Goal: Information Seeking & Learning: Learn about a topic

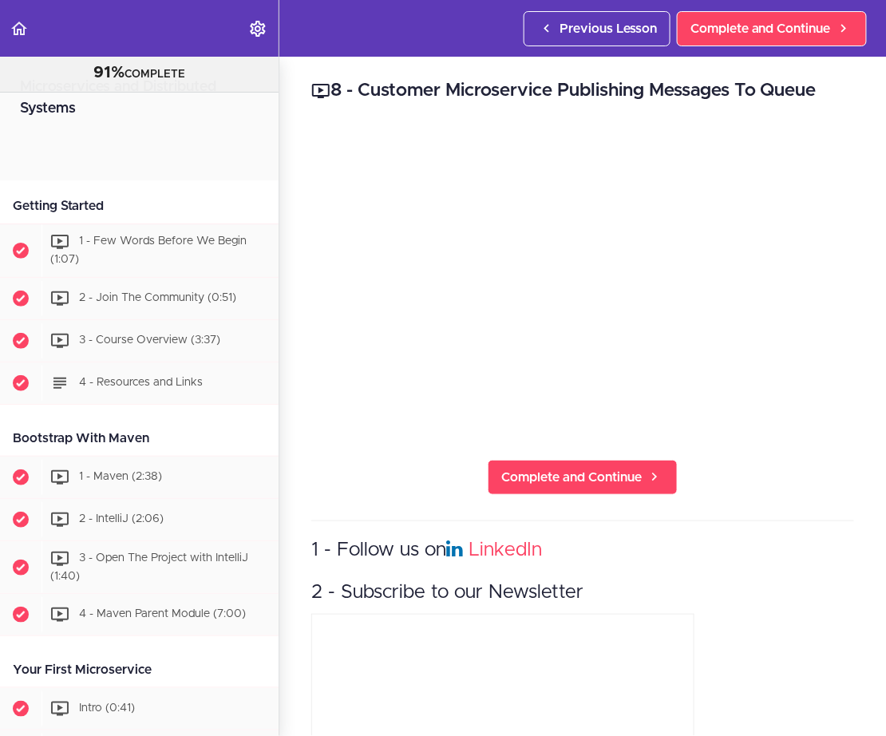
scroll to position [3526, 0]
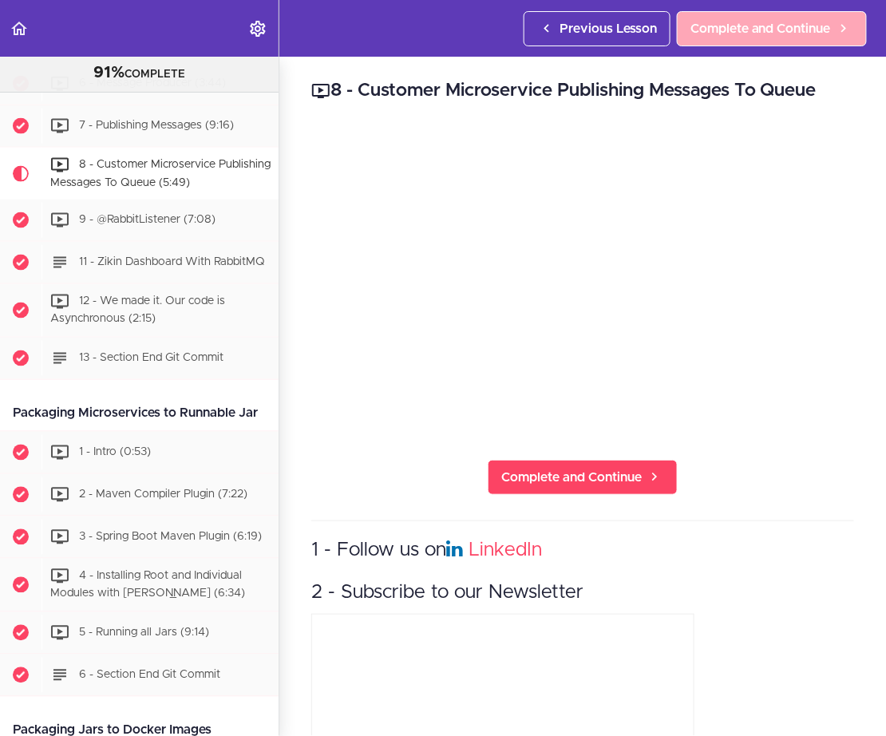
click at [775, 31] on span "Complete and Continue" at bounding box center [760, 28] width 140 height 19
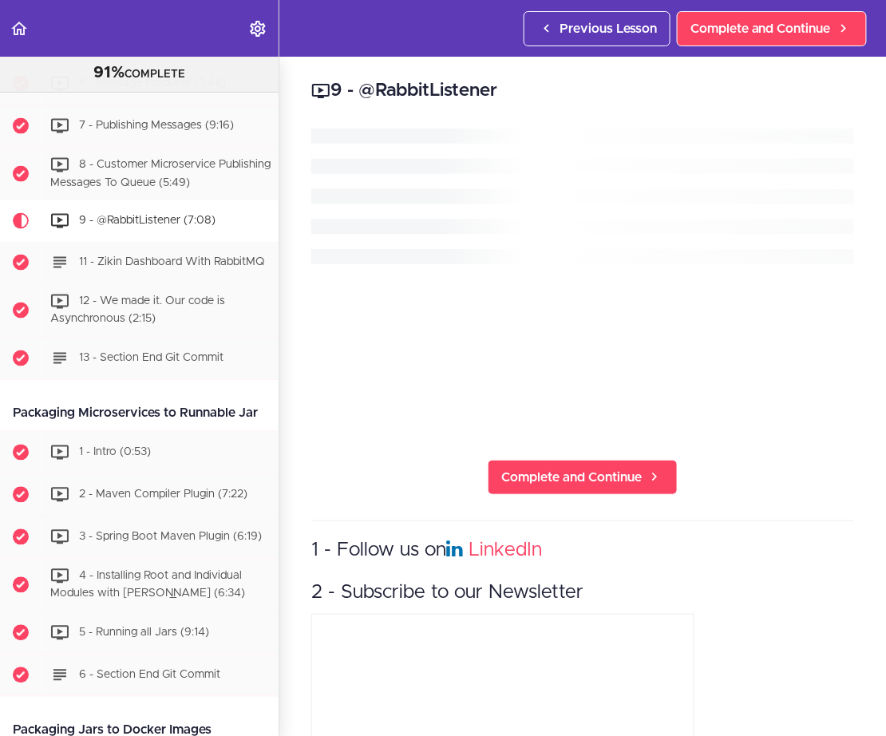
scroll to position [3580, 0]
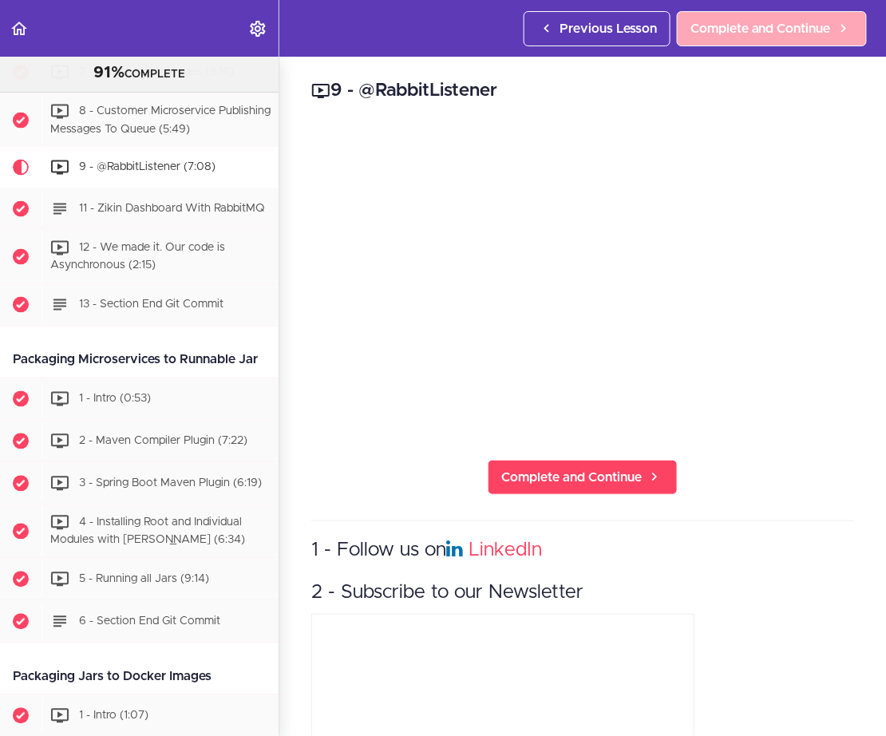
click at [737, 30] on span "Complete and Continue" at bounding box center [760, 28] width 140 height 19
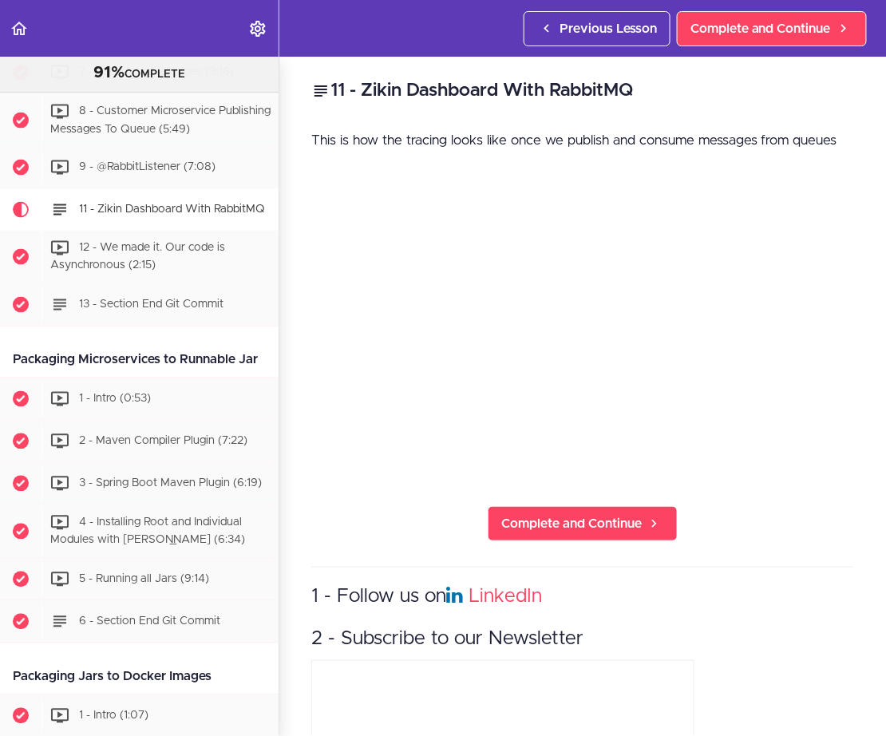
scroll to position [3624, 0]
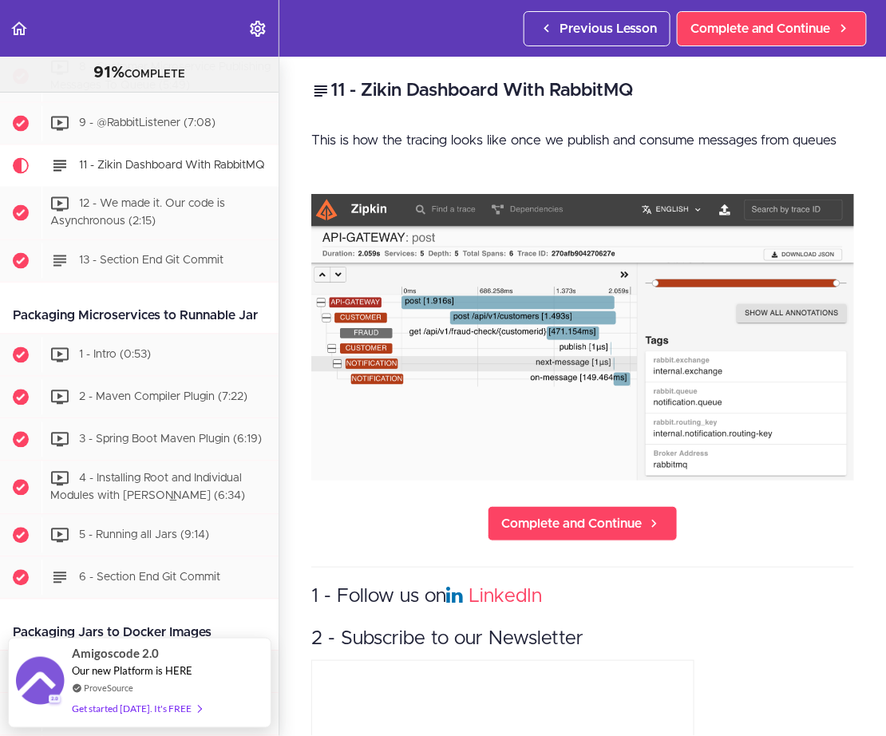
click at [576, 310] on img at bounding box center [582, 337] width 543 height 287
click at [789, 546] on div "11 - Zikin Dashboard With RabbitMQ This is how the tracing looks like once we p…" at bounding box center [582, 396] width 607 height 679
click at [469, 263] on img at bounding box center [582, 337] width 543 height 287
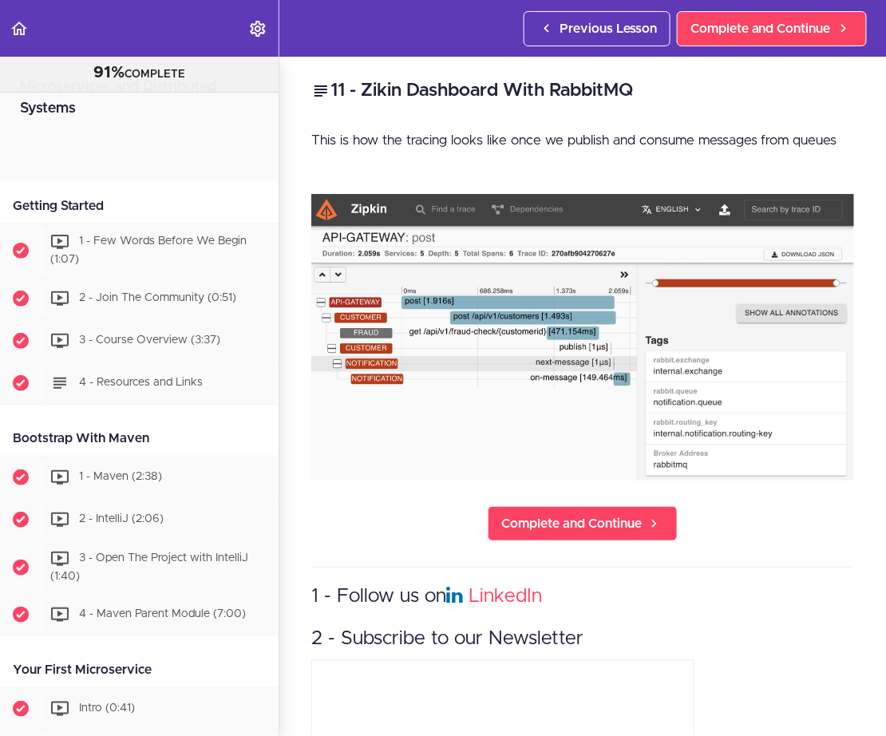
scroll to position [3643, 0]
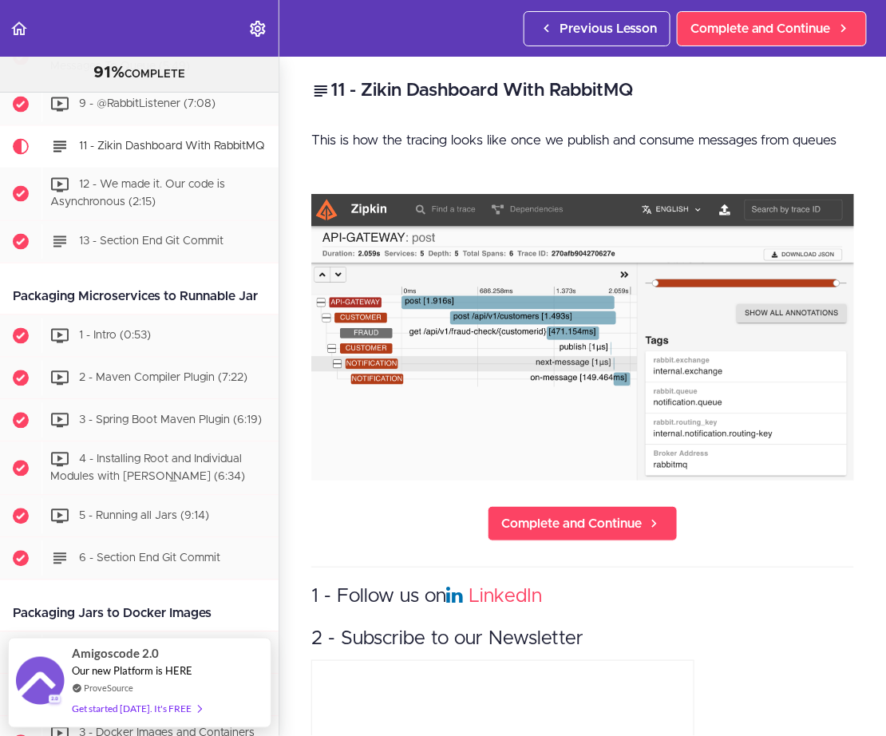
click at [538, 273] on img at bounding box center [582, 337] width 543 height 287
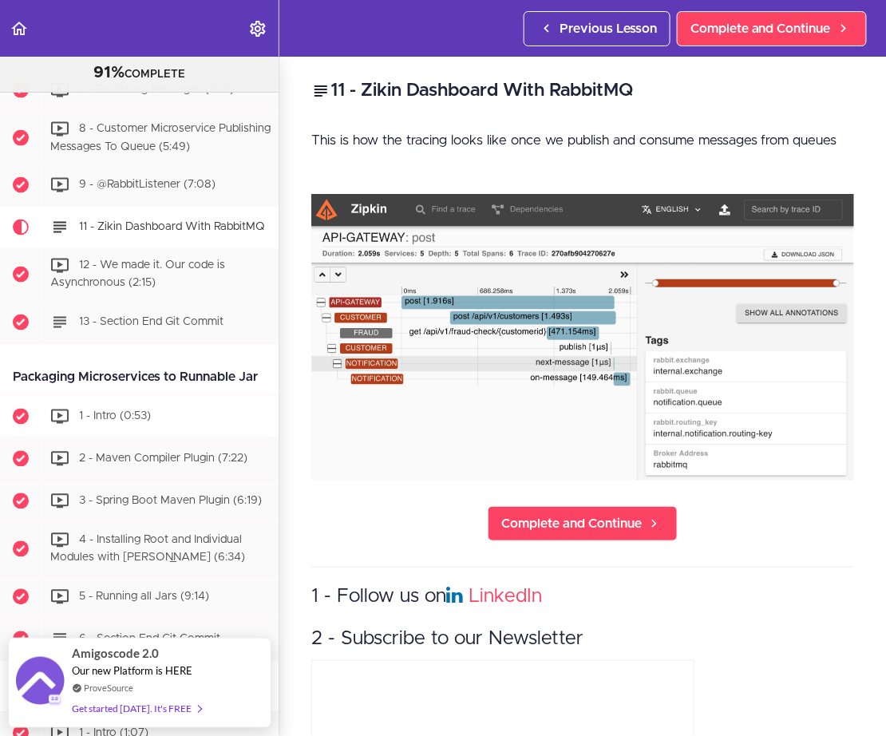
scroll to position [3549, 0]
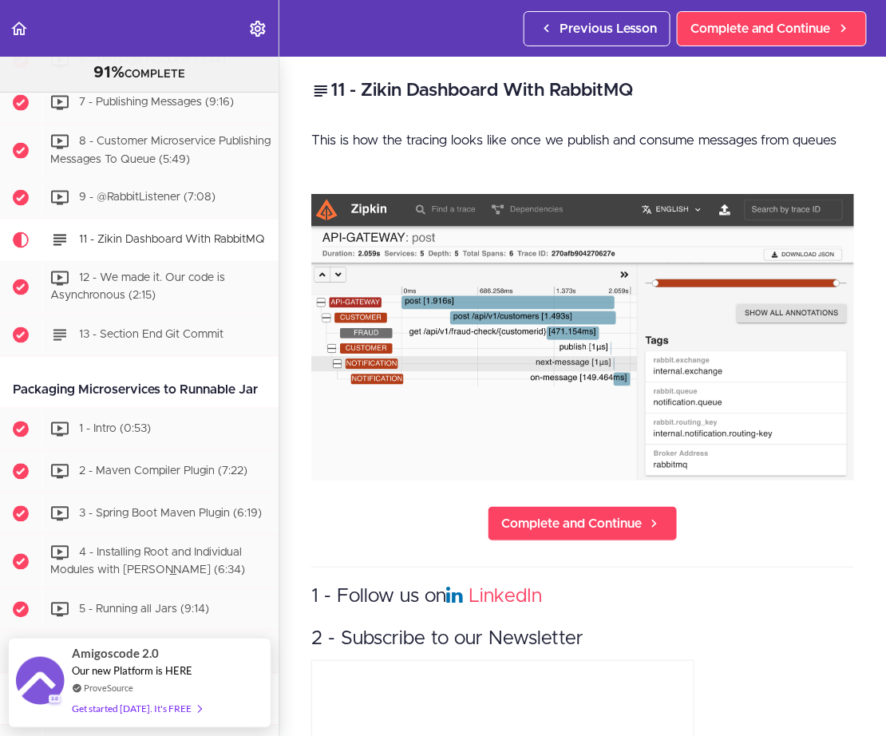
click at [137, 235] on span "11 - Zikin Dashboard With RabbitMQ" at bounding box center [172, 240] width 186 height 11
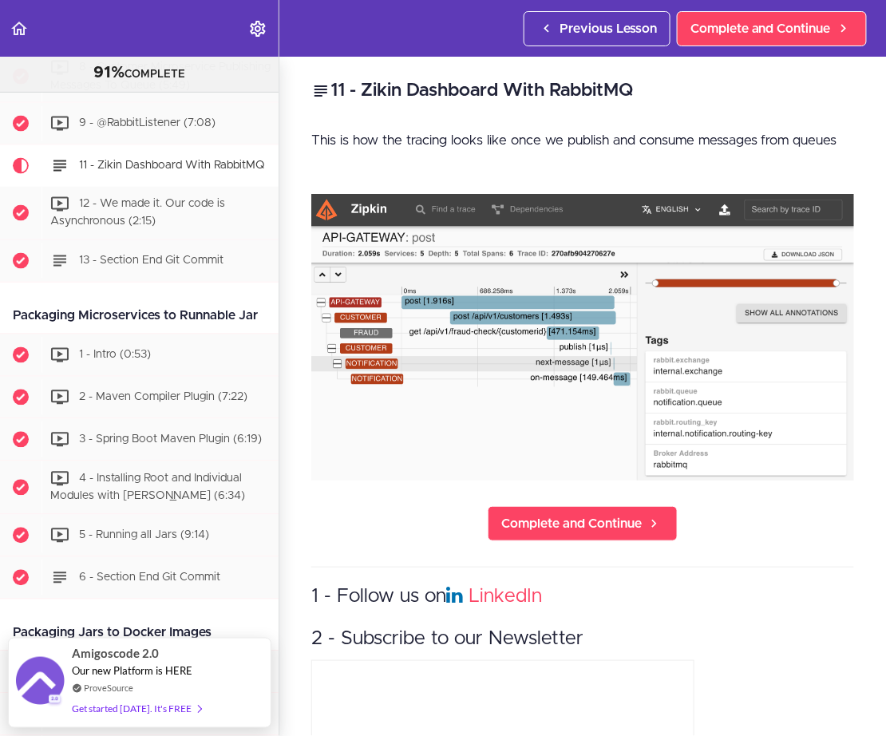
click at [501, 353] on img at bounding box center [582, 337] width 543 height 287
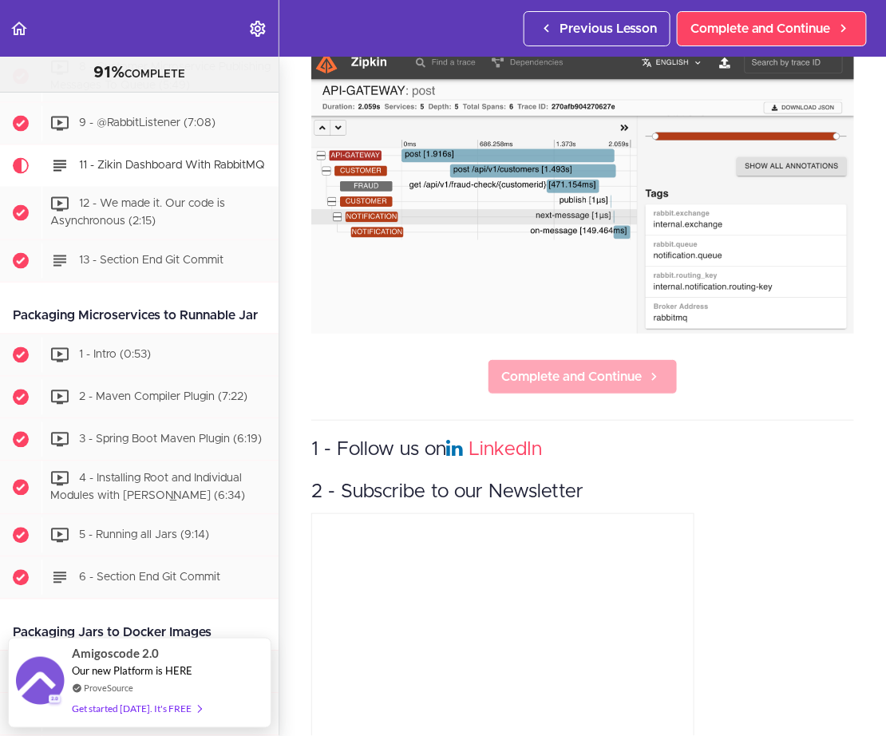
scroll to position [151, 0]
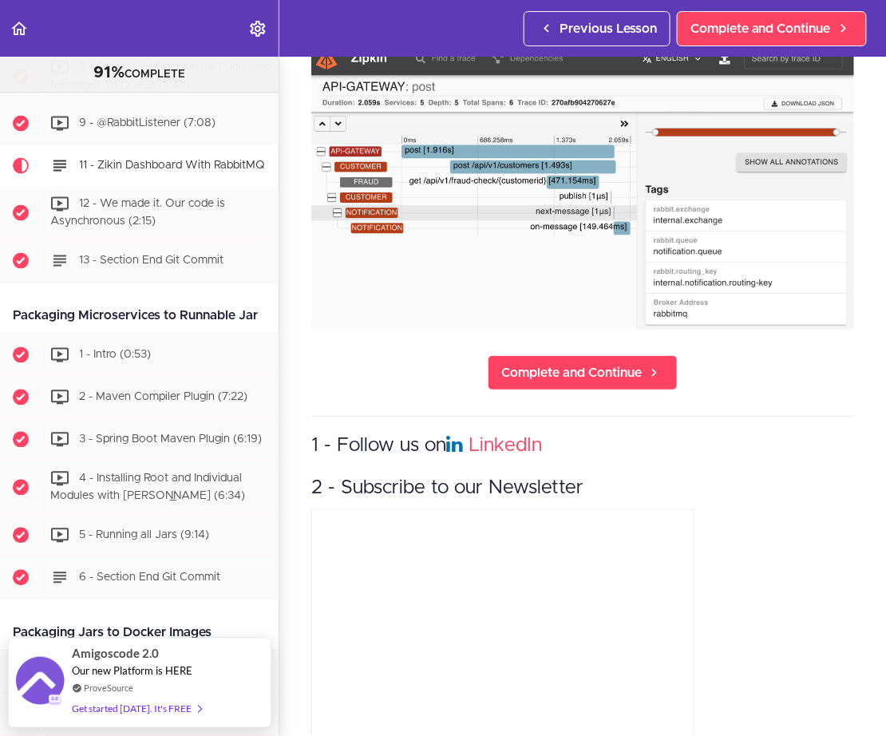
click at [580, 204] on img at bounding box center [582, 186] width 543 height 287
click at [516, 196] on img at bounding box center [582, 186] width 543 height 287
click at [386, 271] on img at bounding box center [582, 186] width 543 height 287
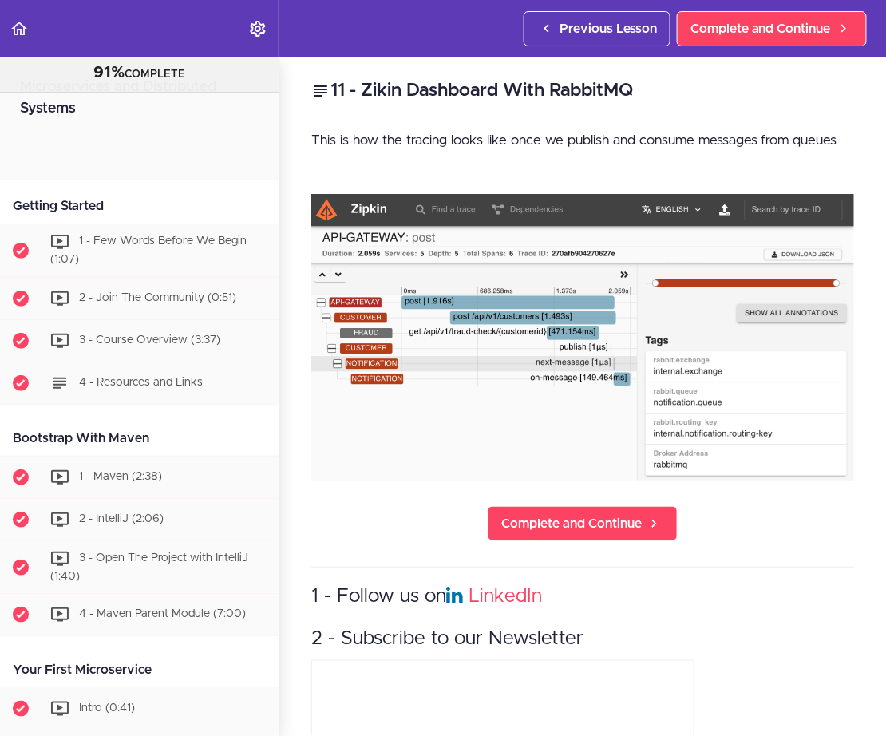
scroll to position [3573, 0]
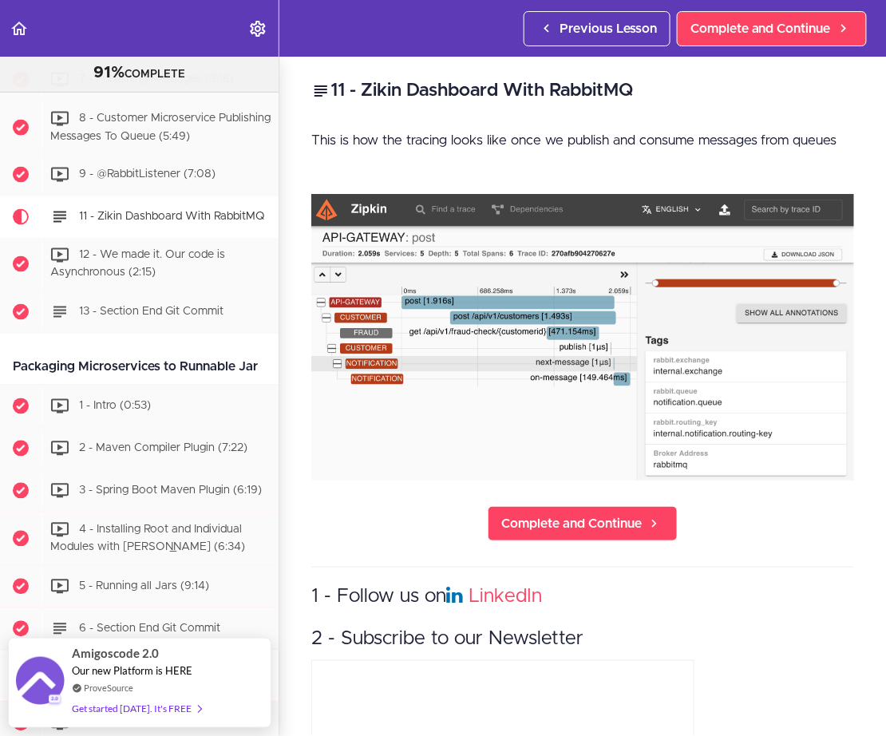
click at [540, 320] on img at bounding box center [582, 337] width 543 height 287
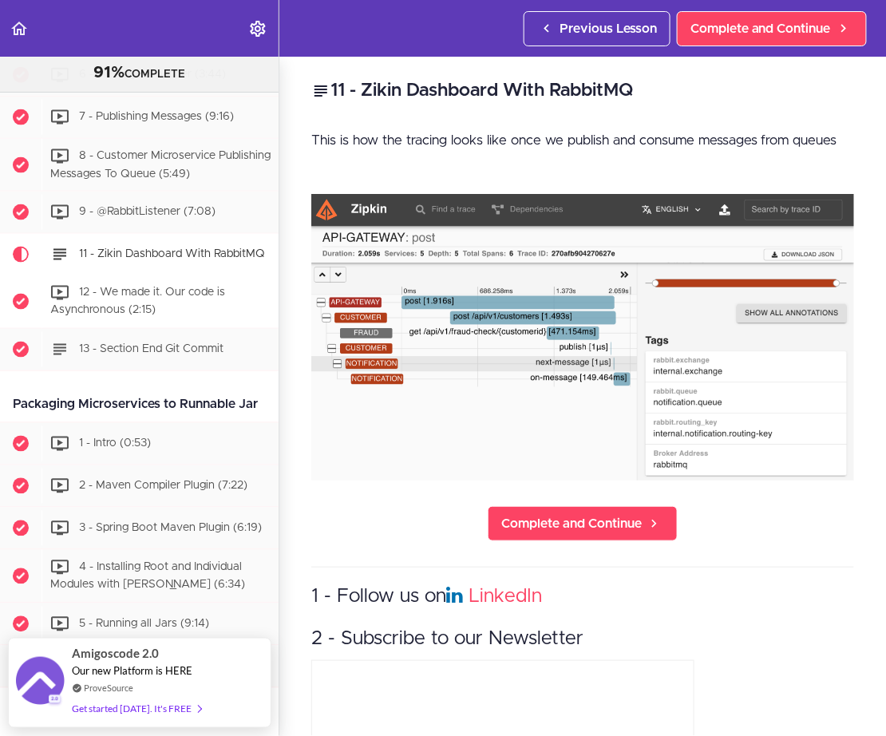
scroll to position [3518, 0]
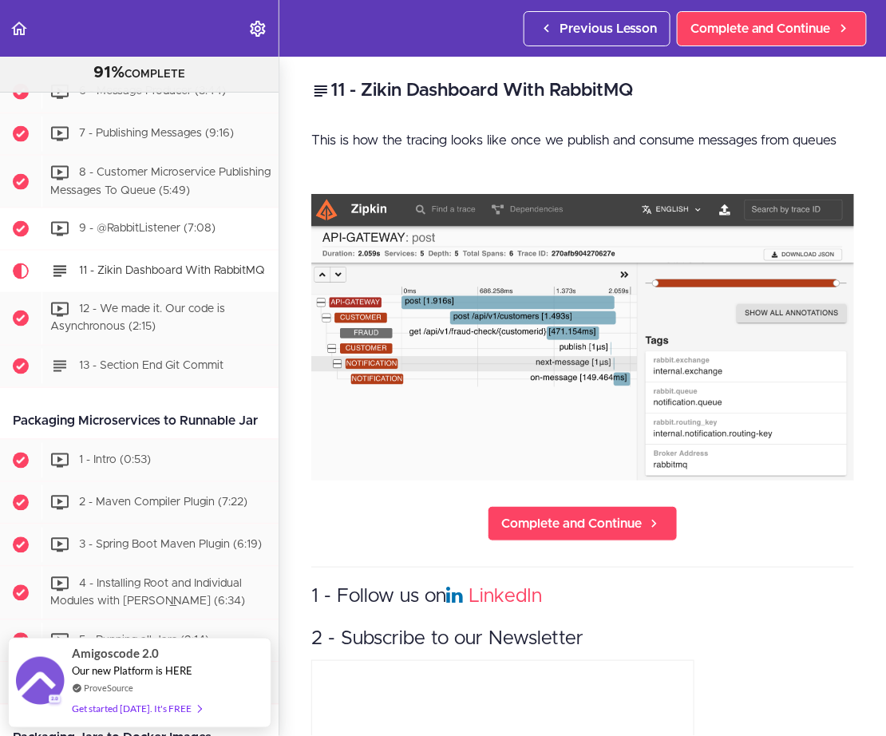
click at [152, 223] on span "9 - @RabbitListener (7:08)" at bounding box center [147, 228] width 136 height 11
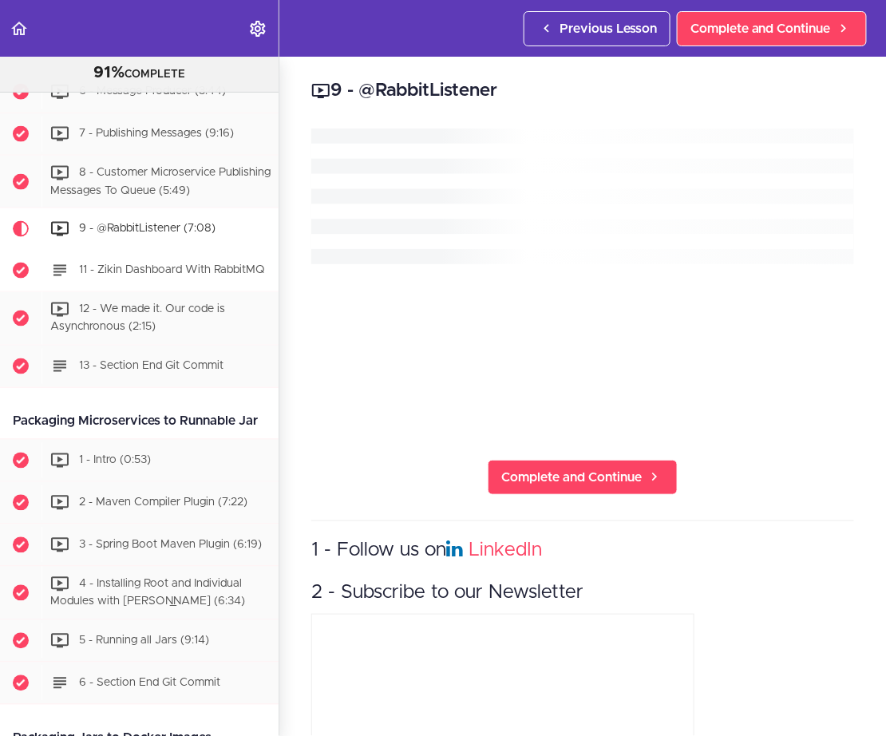
scroll to position [3580, 0]
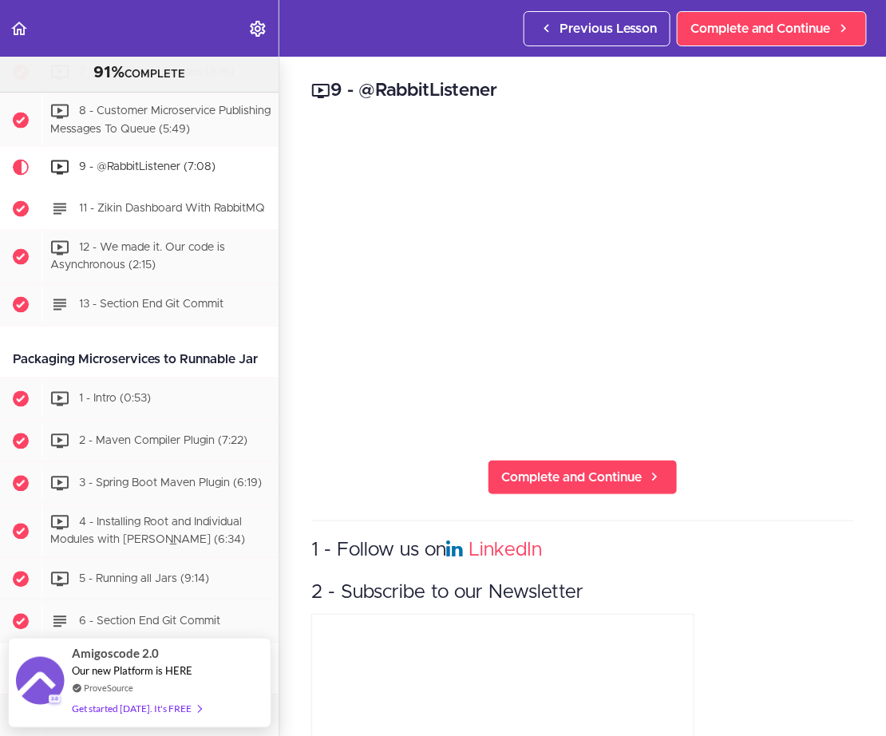
click at [136, 192] on div "11 - Zikin Dashboard With RabbitMQ" at bounding box center [160, 209] width 237 height 35
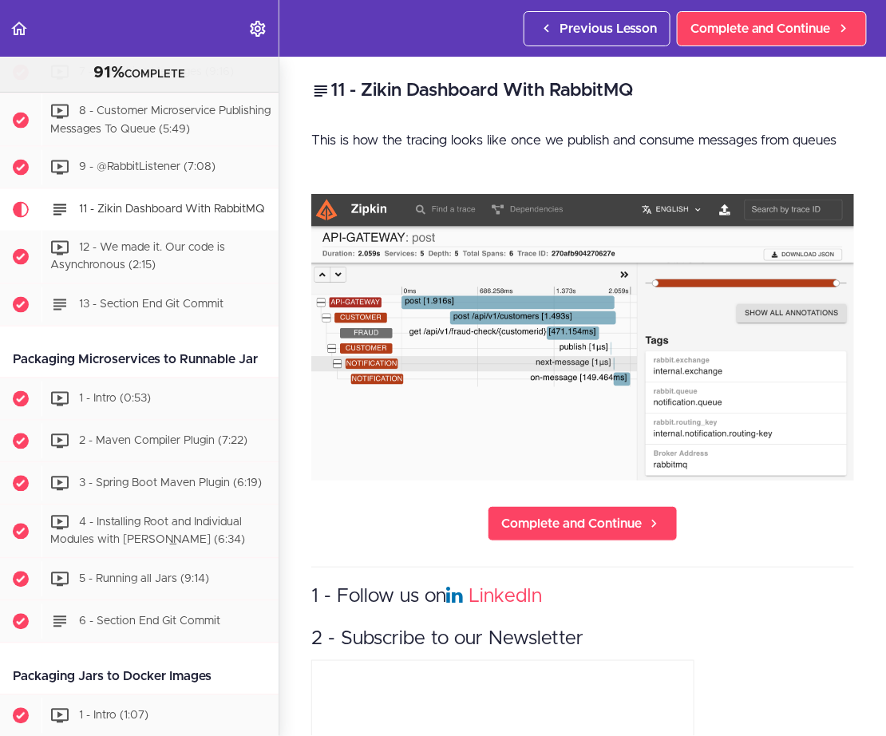
click at [145, 192] on div "11 - Zikin Dashboard With RabbitMQ" at bounding box center [160, 209] width 237 height 35
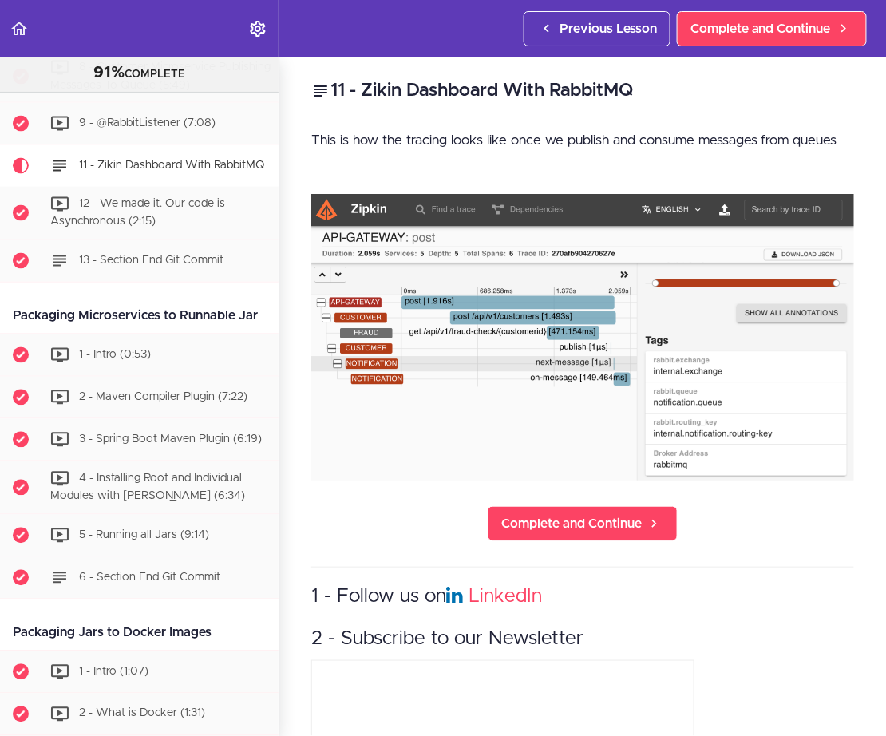
click at [136, 160] on span "11 - Zikin Dashboard With RabbitMQ" at bounding box center [172, 165] width 186 height 11
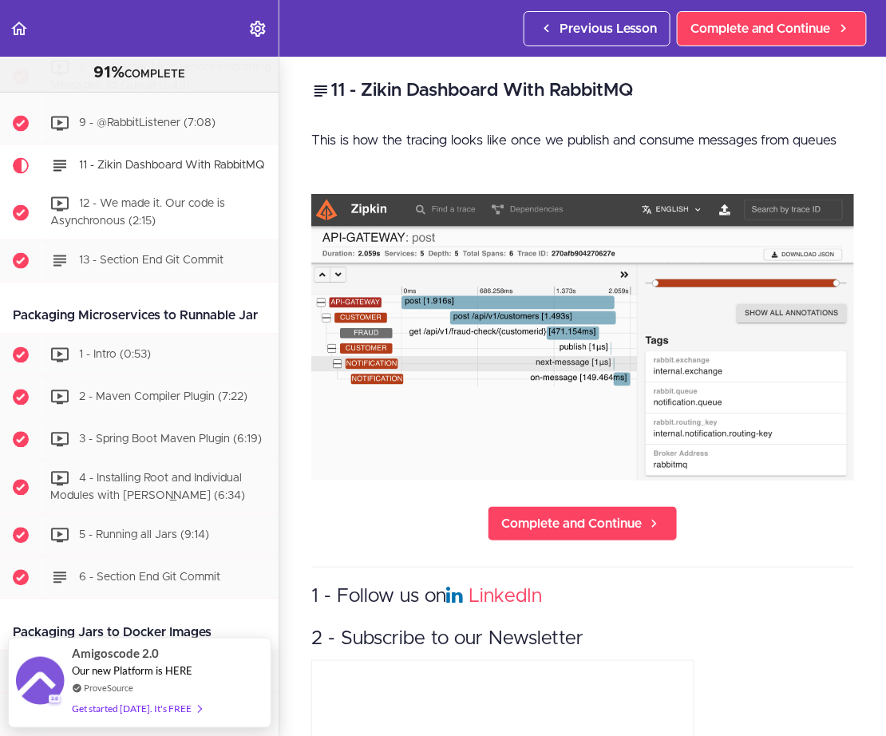
click at [115, 199] on span "12 - We made it. Our code is Asynchronous (2:15)" at bounding box center [137, 214] width 175 height 30
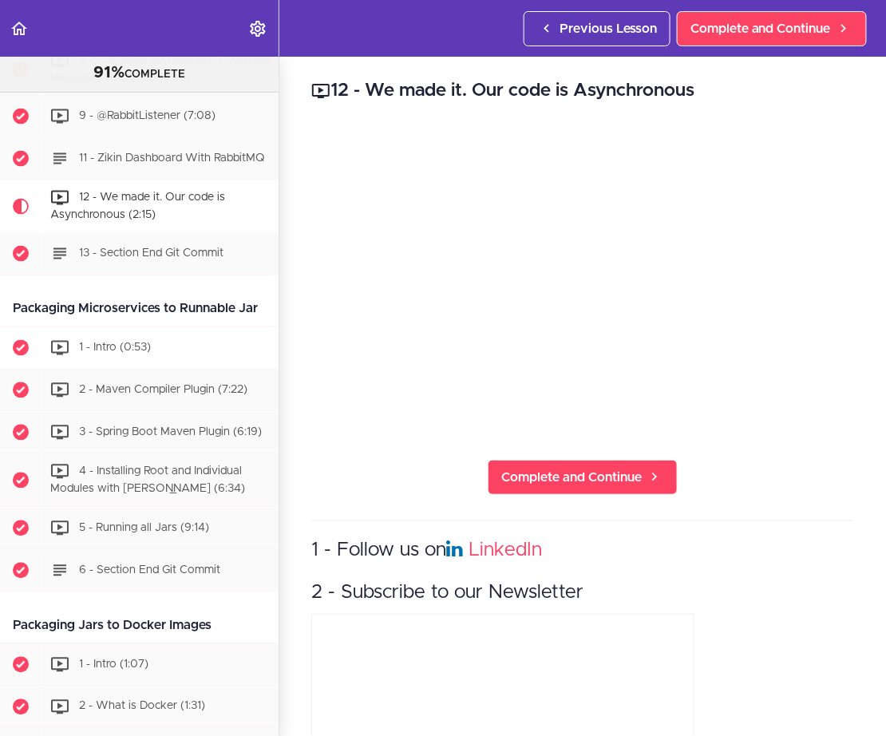
scroll to position [3632, 0]
click at [126, 341] on span "1 - Intro (0:53)" at bounding box center [115, 346] width 72 height 11
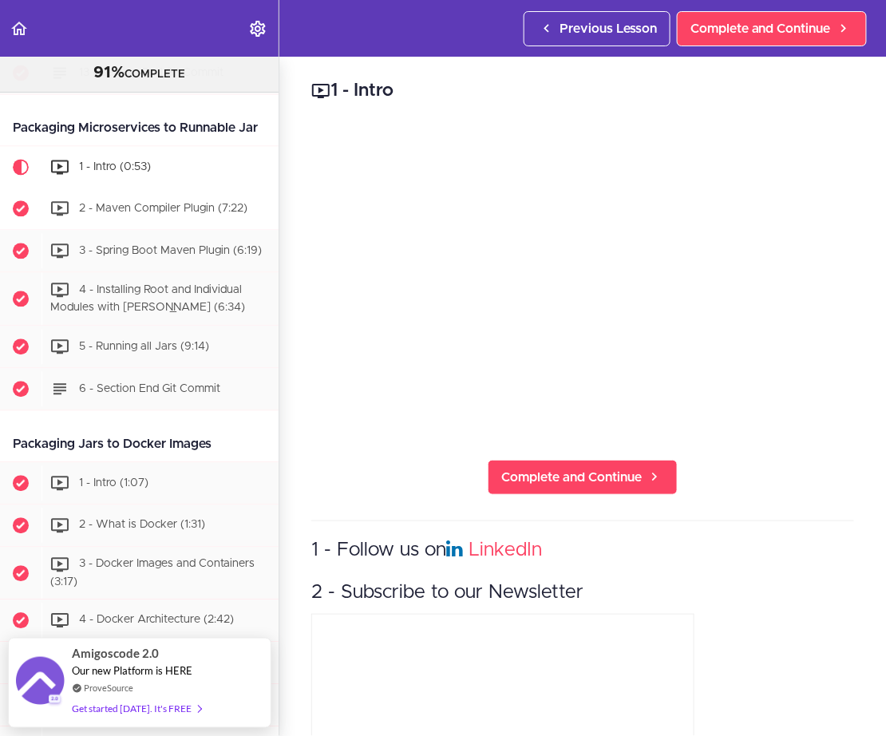
click at [142, 202] on span "2 - Maven Compiler Plugin (7:22)" at bounding box center [163, 207] width 168 height 11
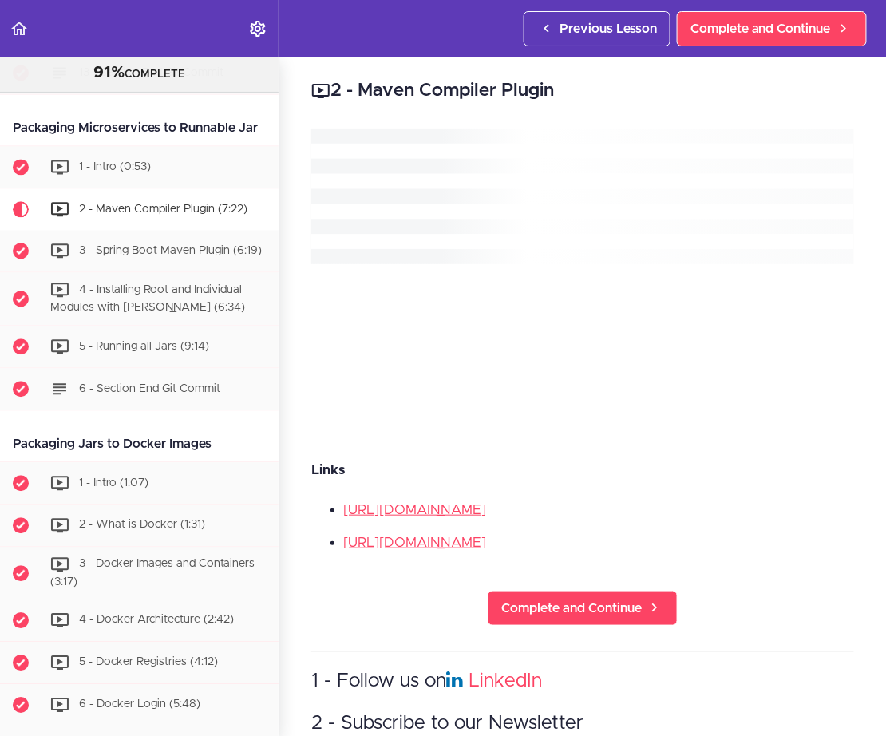
scroll to position [3855, 0]
